Goal: Find specific page/section: Find specific page/section

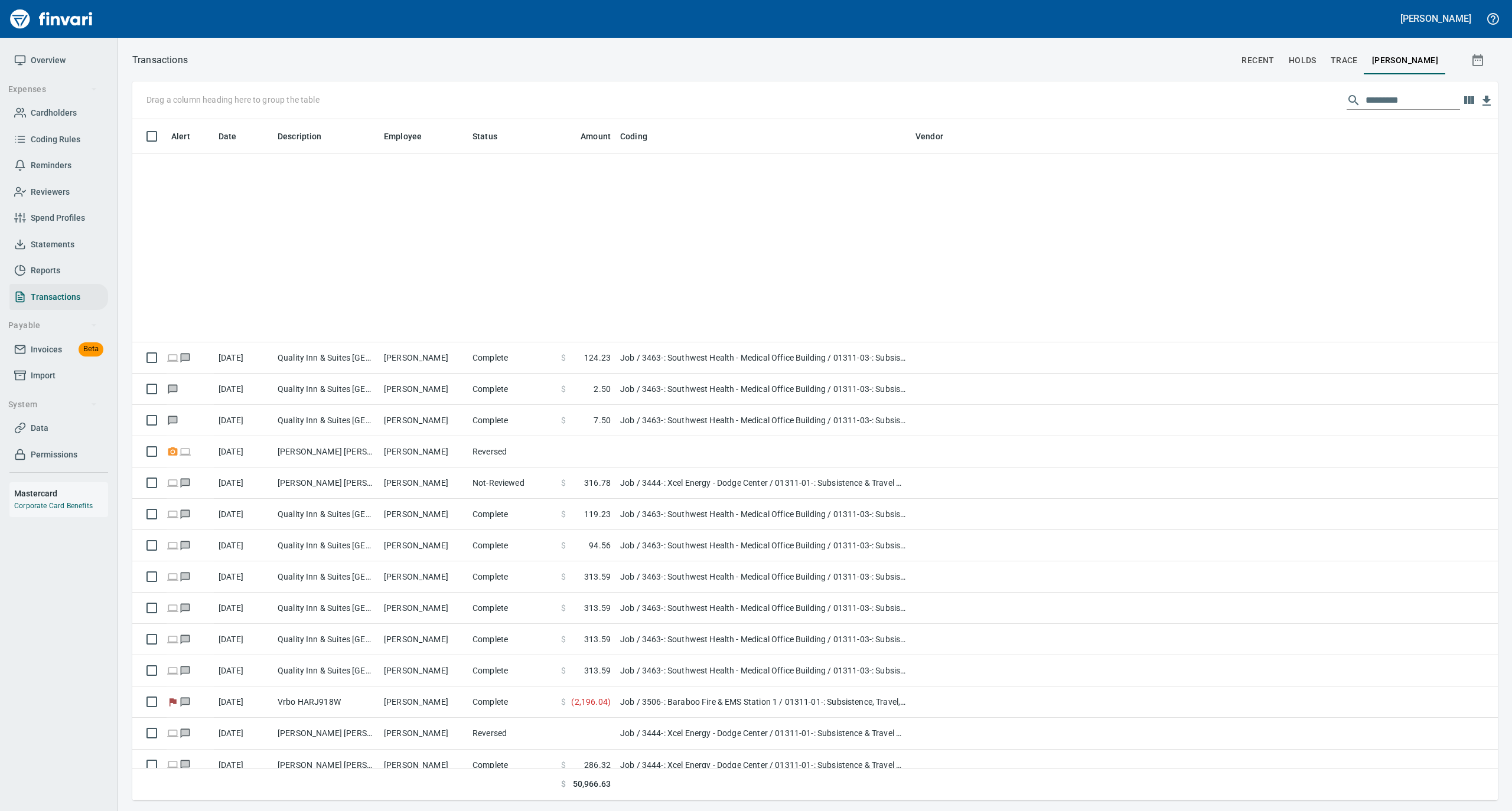
scroll to position [669, 1342]
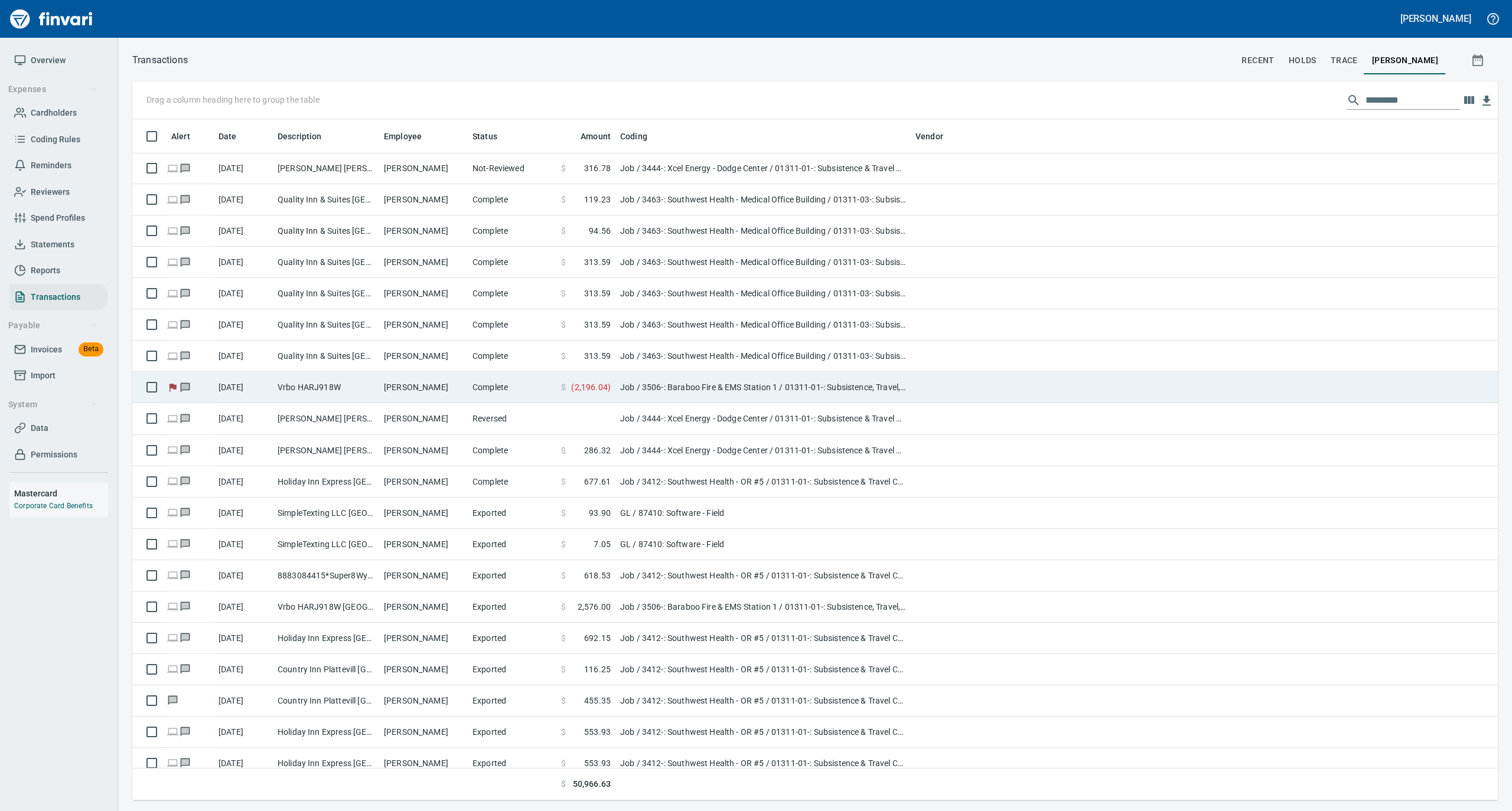
click at [279, 391] on td "Vrbo HARJ918W" at bounding box center [326, 387] width 107 height 32
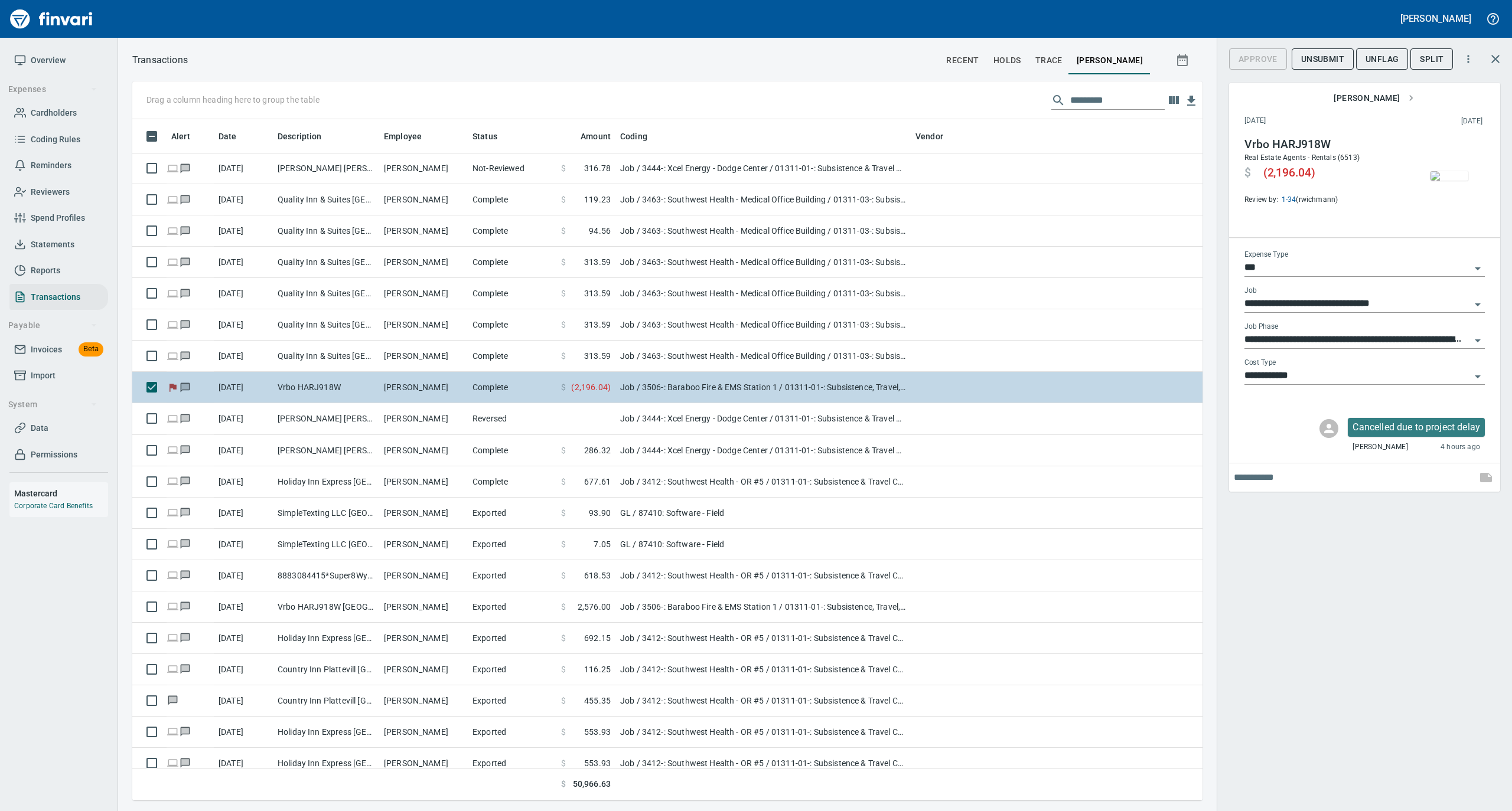
scroll to position [669, 1047]
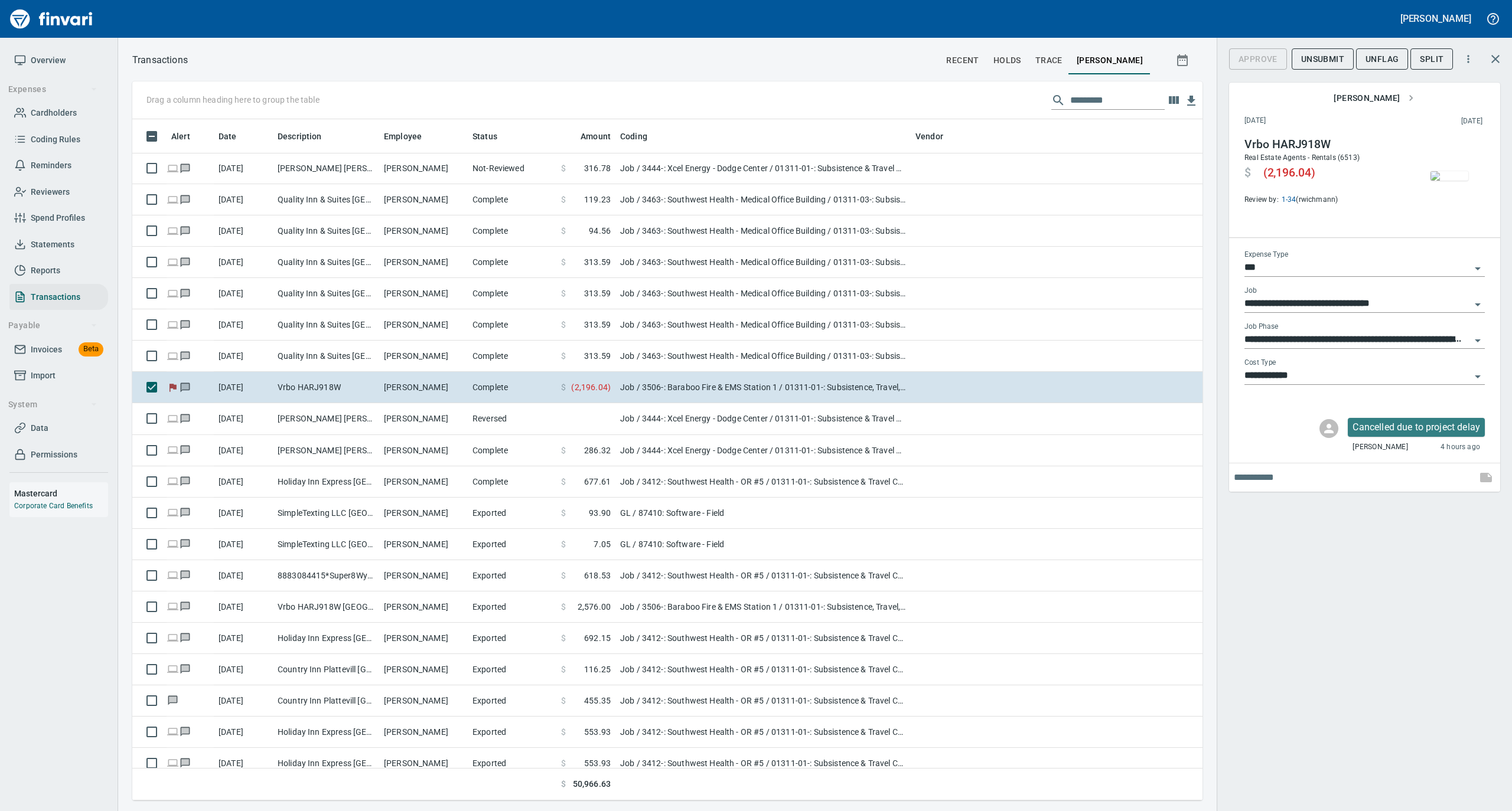
click at [46, 106] on span "Cardholders" at bounding box center [54, 113] width 46 height 15
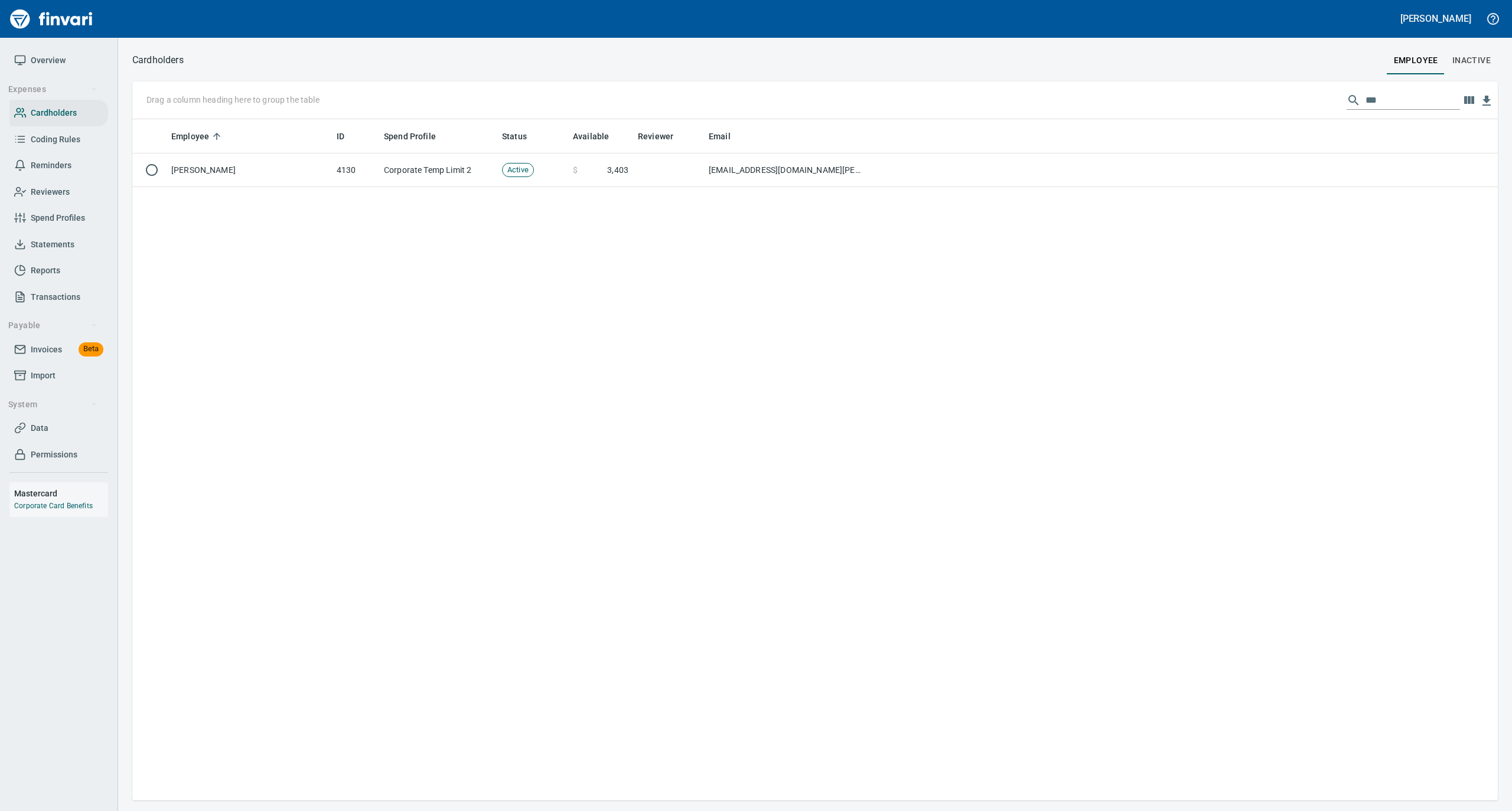
scroll to position [669, 1354]
drag, startPoint x: 1388, startPoint y: 97, endPoint x: 1354, endPoint y: 100, distance: 34.1
click at [1354, 100] on div "***" at bounding box center [1403, 101] width 113 height 19
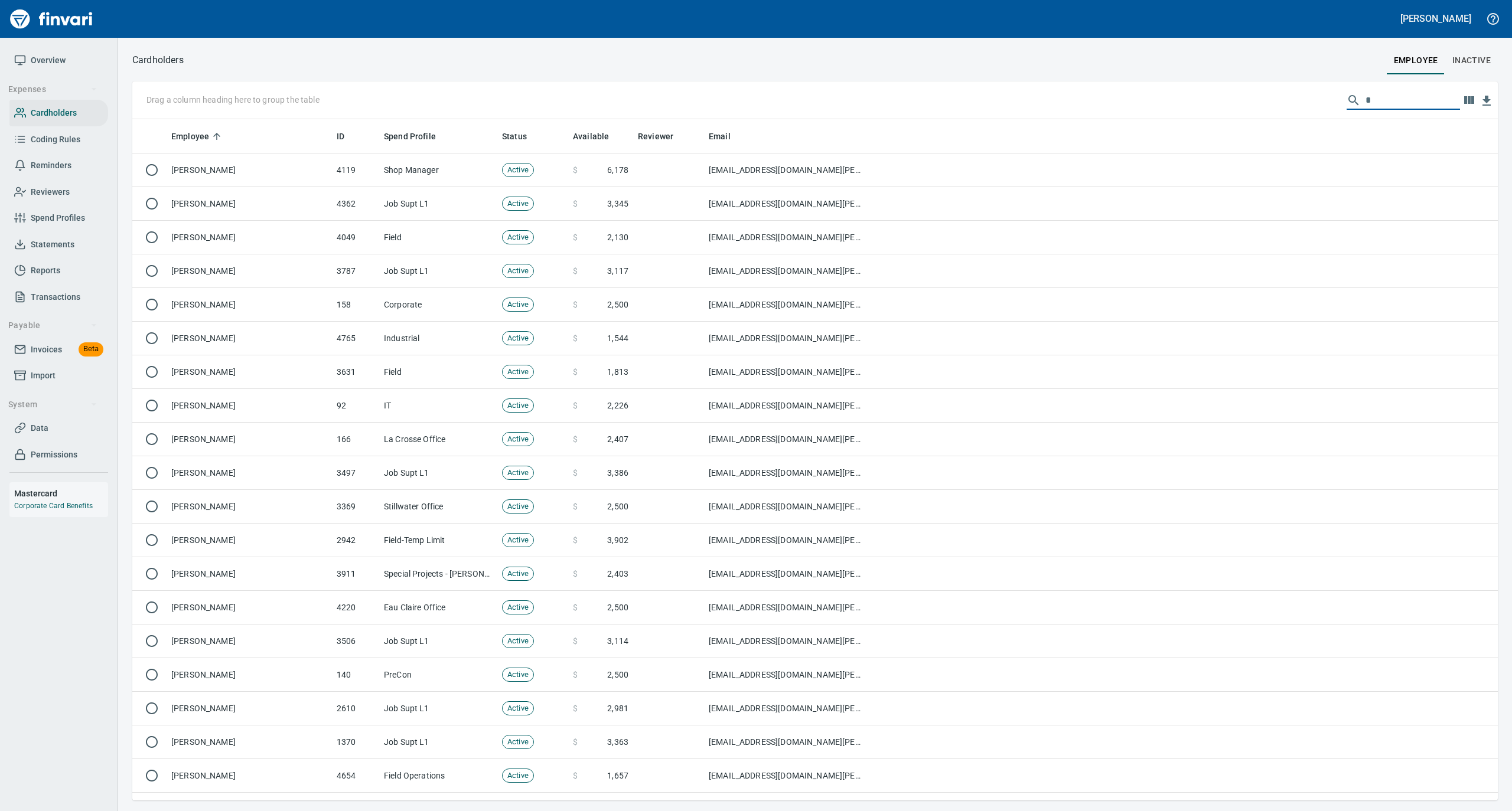
scroll to position [669, 1342]
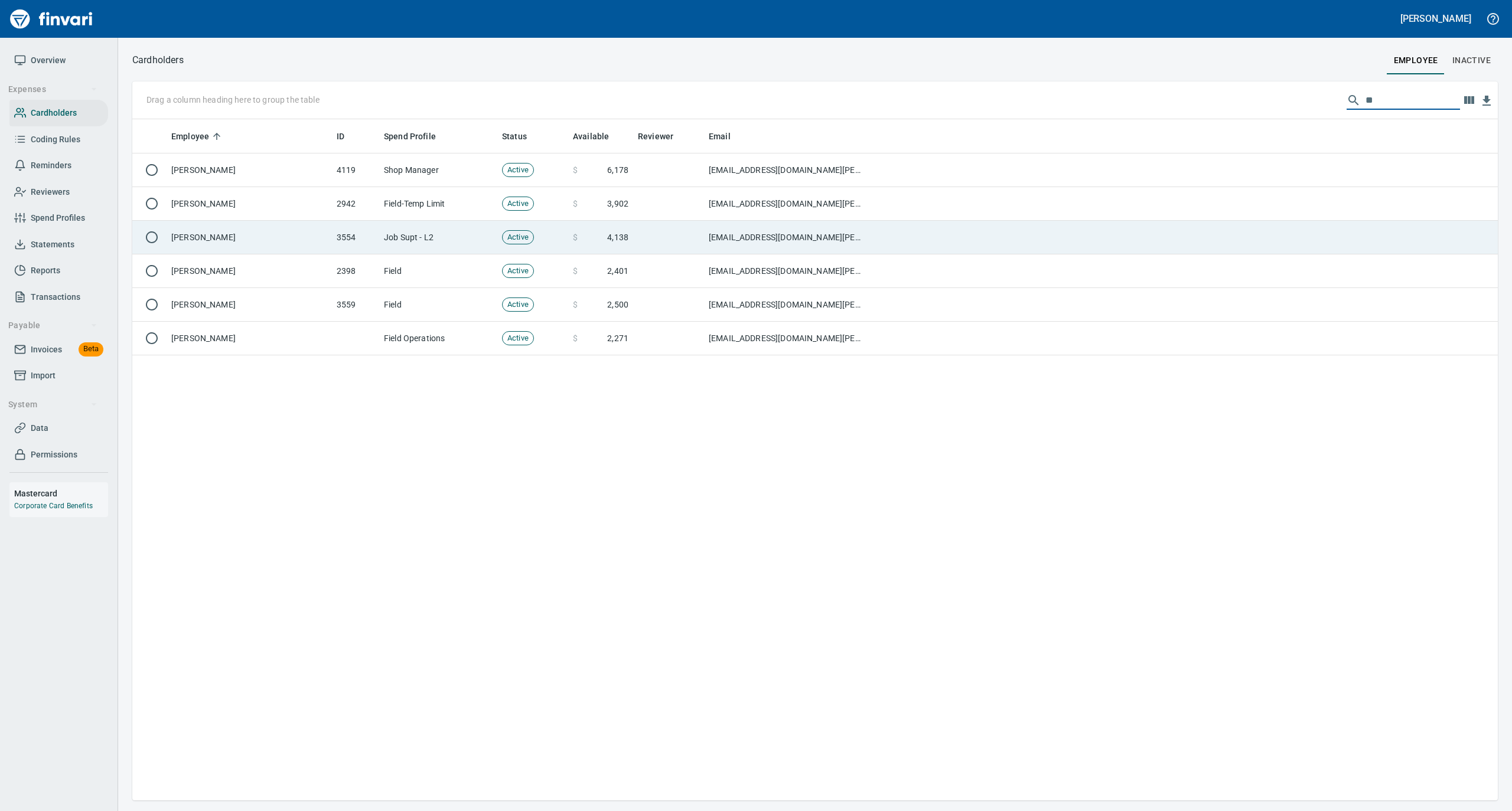
type input "**"
click at [243, 230] on td "[PERSON_NAME]" at bounding box center [249, 238] width 165 height 34
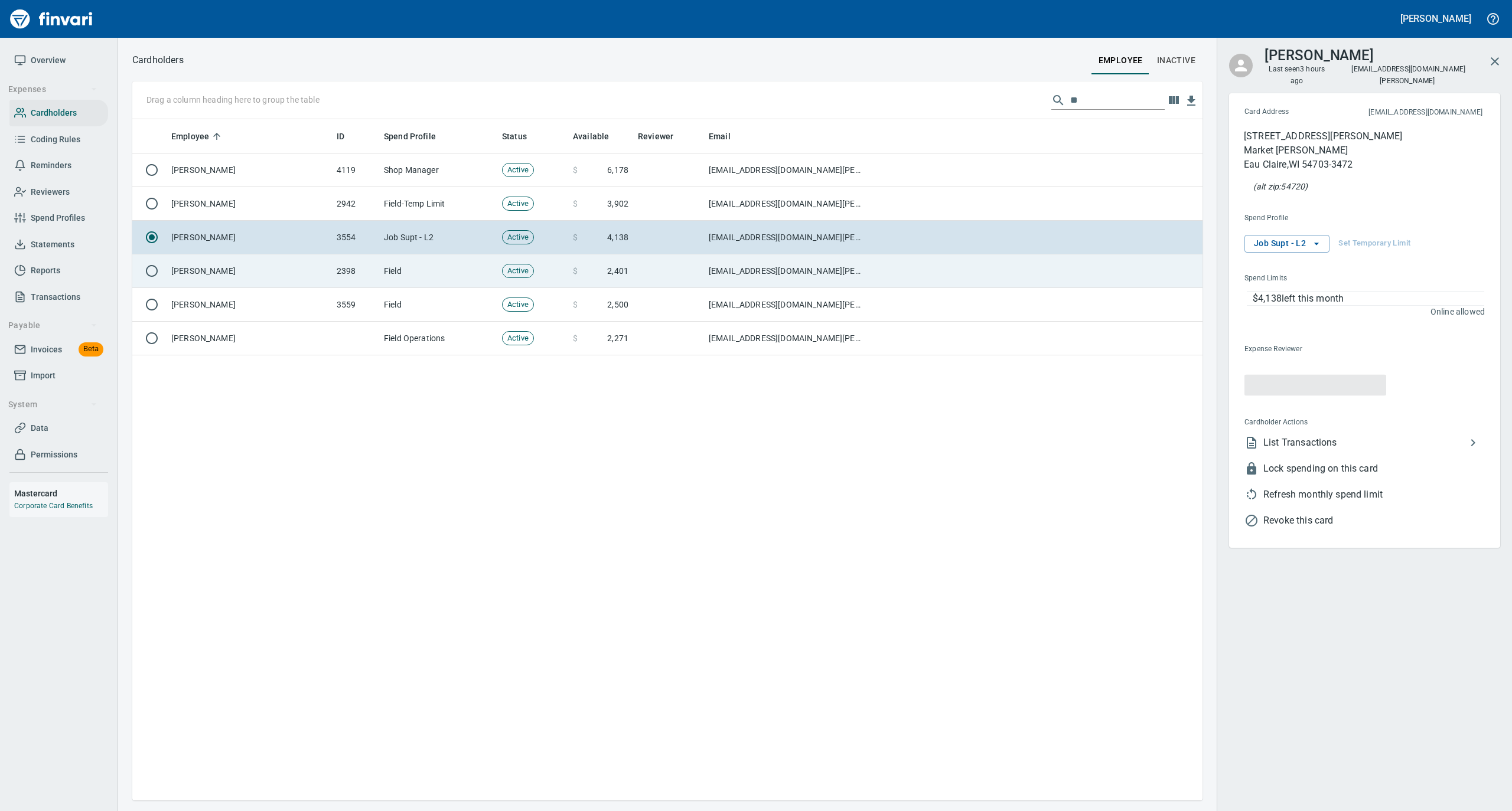
scroll to position [669, 1058]
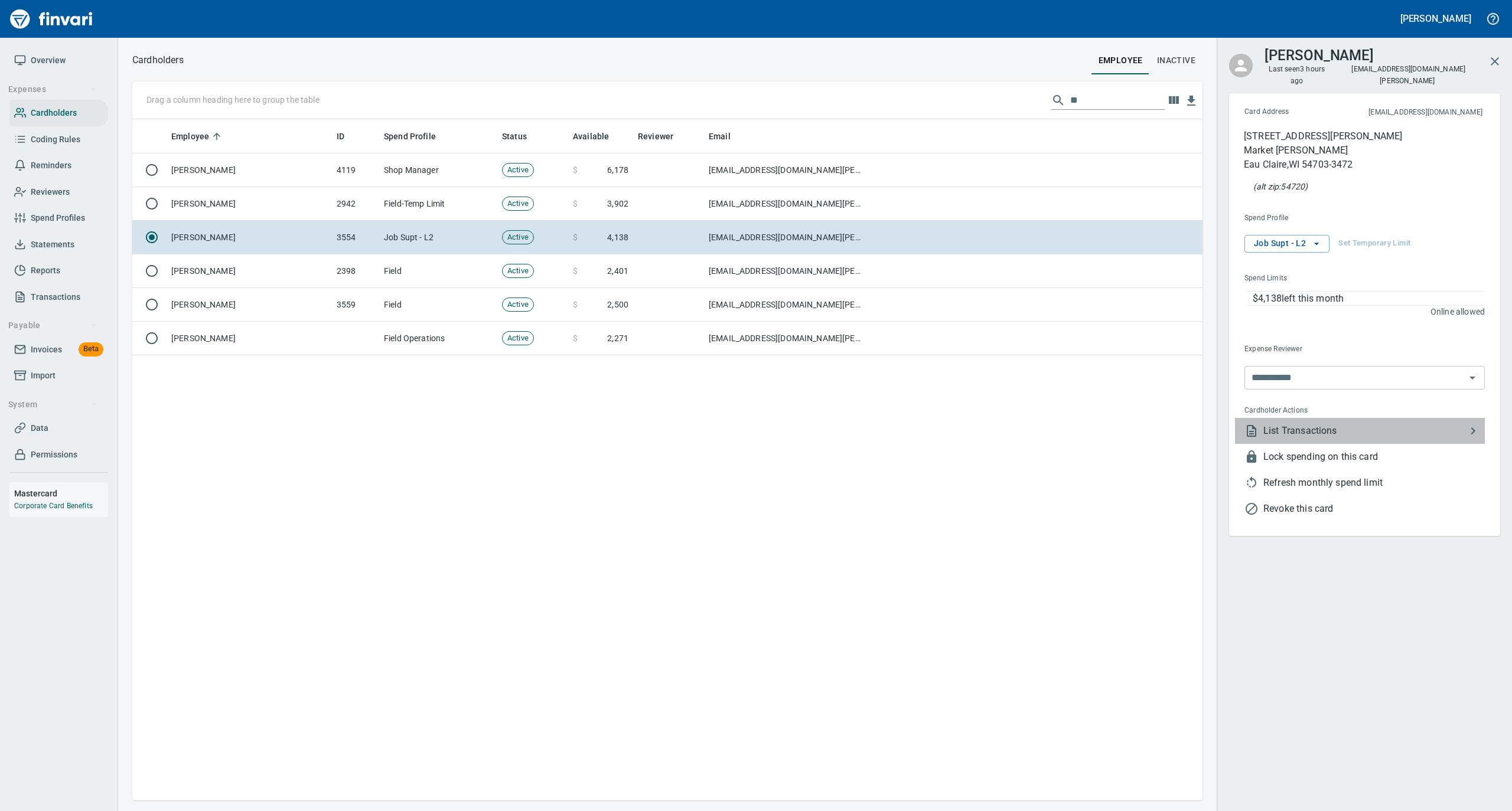
click at [1348, 424] on span "List Transactions" at bounding box center [1365, 430] width 203 height 14
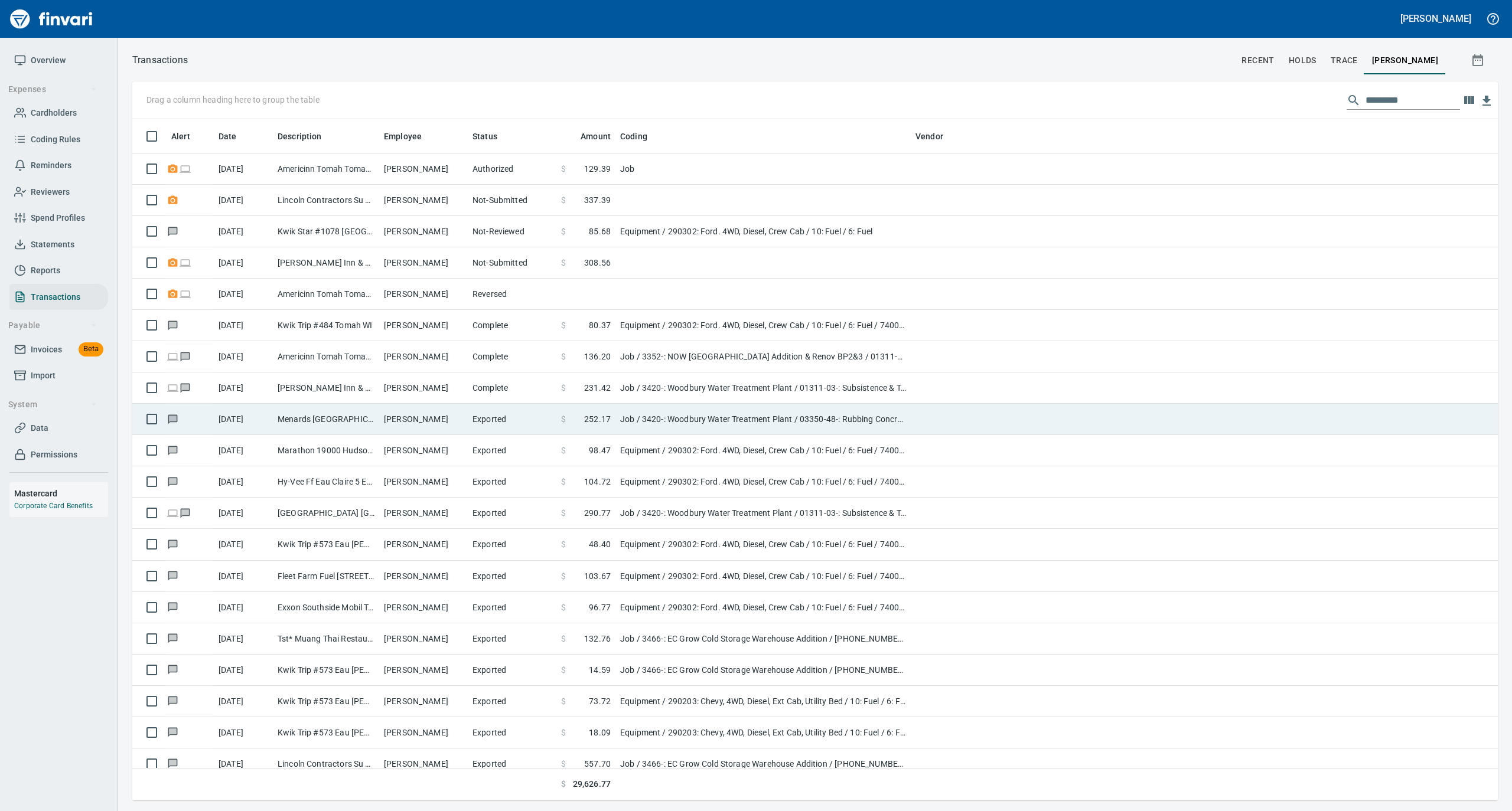
scroll to position [669, 1342]
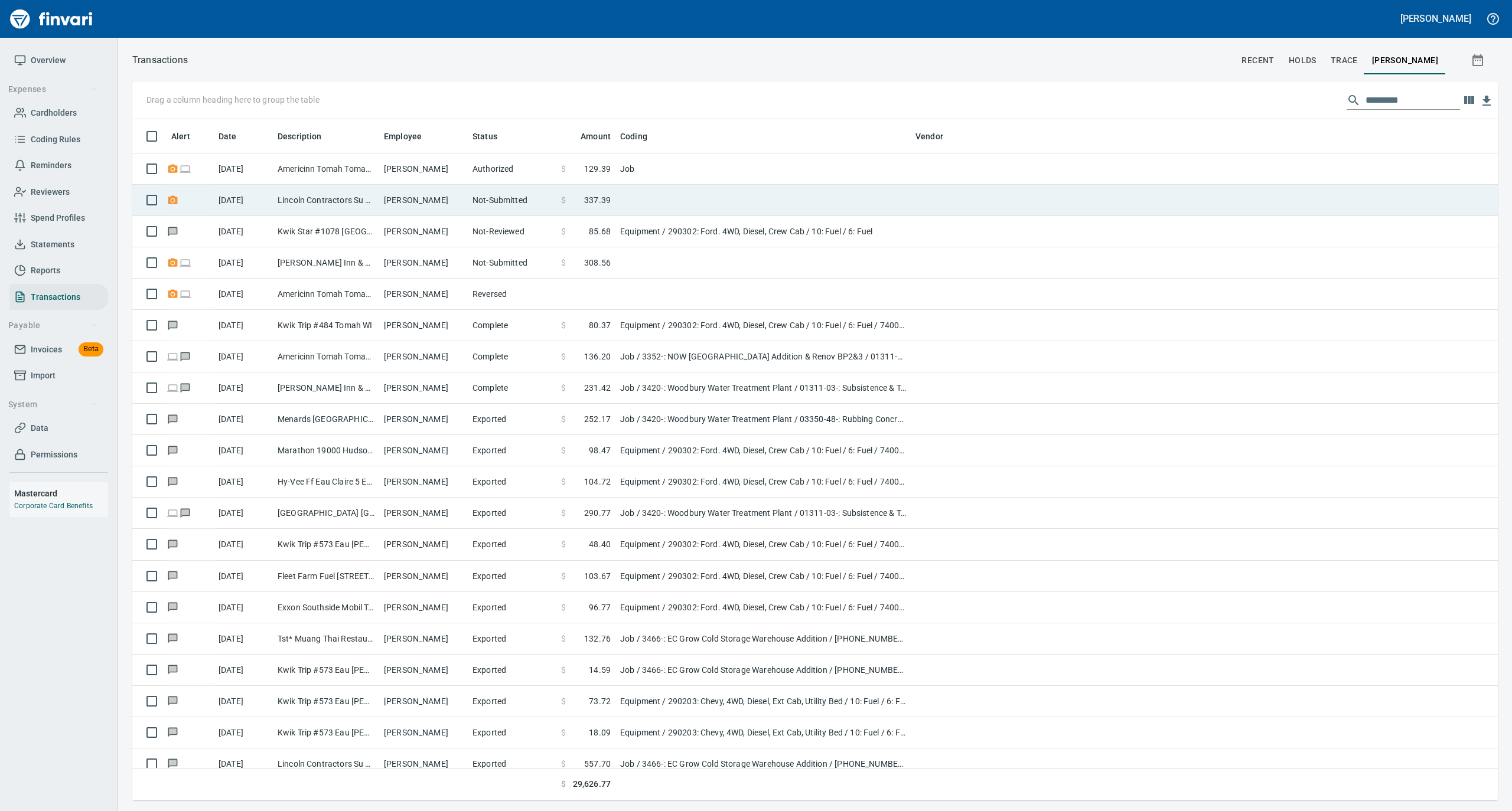
click at [393, 192] on td "[PERSON_NAME]" at bounding box center [423, 200] width 89 height 32
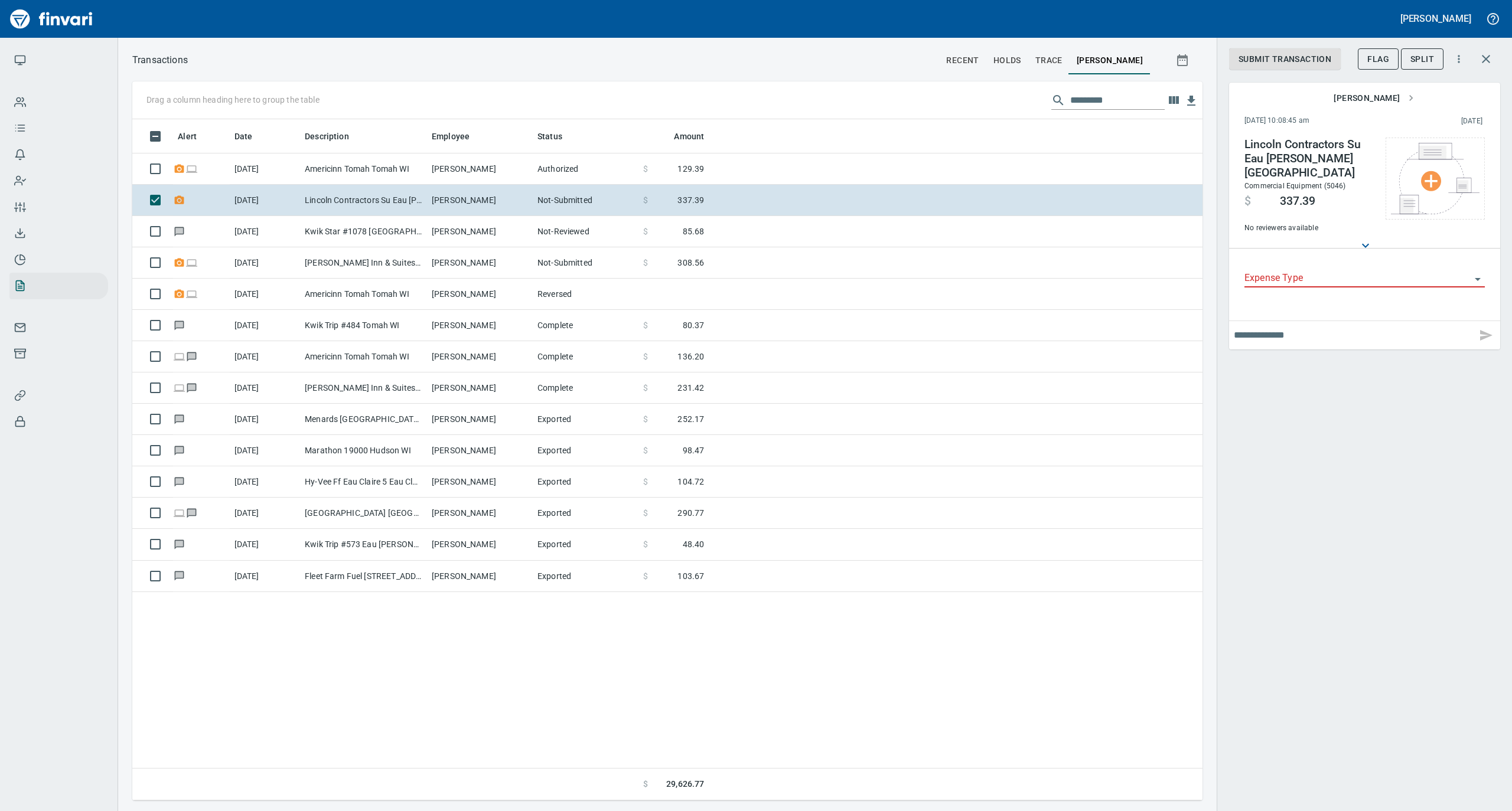
scroll to position [669, 1047]
